Goal: Find specific page/section: Find specific page/section

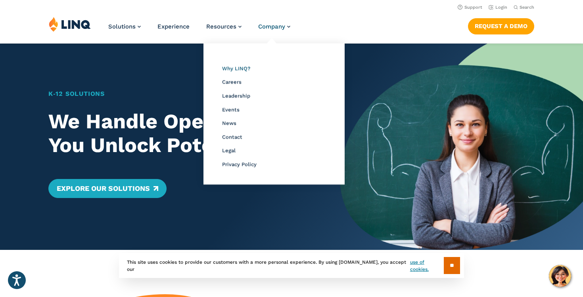
click at [238, 69] on span "Why LINQ?" at bounding box center [236, 68] width 28 height 6
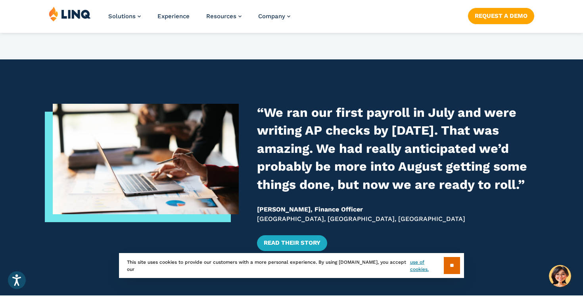
scroll to position [990, 0]
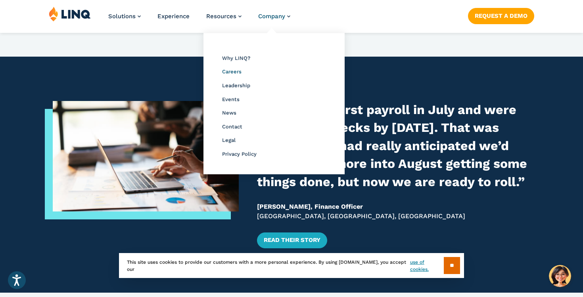
click at [233, 73] on span "Careers" at bounding box center [231, 72] width 19 height 6
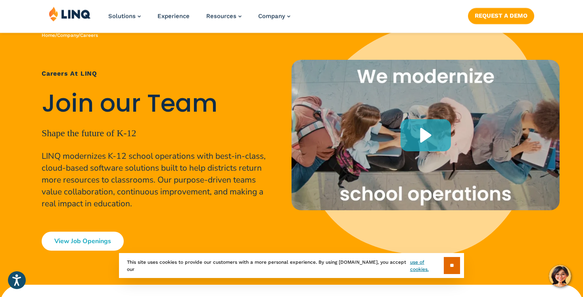
scroll to position [45, 0]
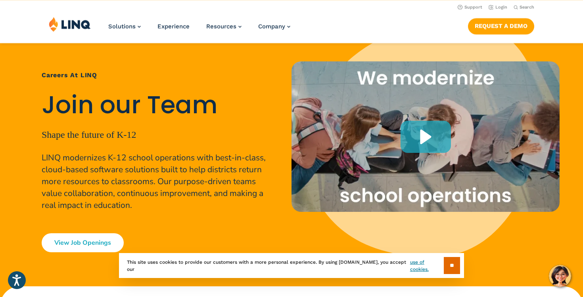
click at [82, 246] on link "View Job Openings" at bounding box center [83, 242] width 82 height 19
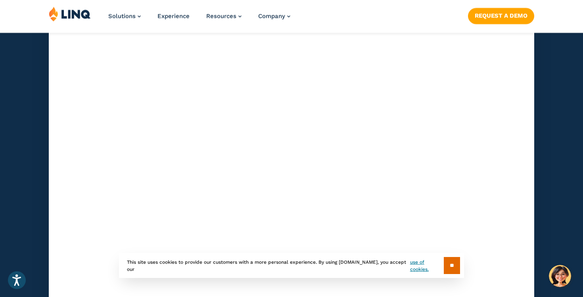
scroll to position [2452, 0]
